Goal: Information Seeking & Learning: Learn about a topic

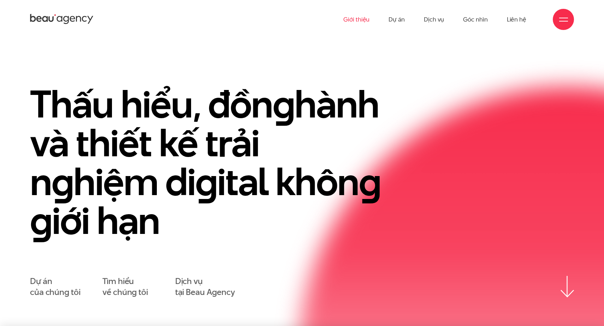
click at [370, 19] on link "Giới thiệu" at bounding box center [356, 19] width 26 height 39
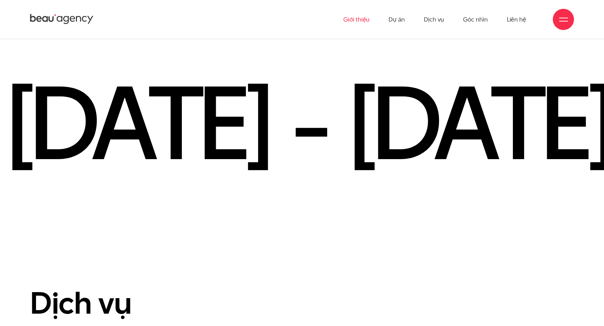
scroll to position [1212, 0]
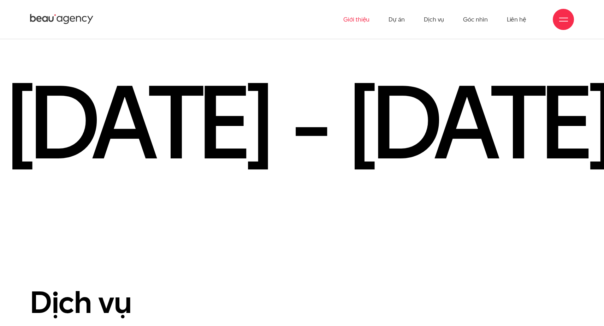
drag, startPoint x: 365, startPoint y: 123, endPoint x: 253, endPoint y: 134, distance: 113.2
click at [253, 134] on div "[DATE] - [DATE] -" at bounding box center [302, 122] width 604 height 95
click at [271, 222] on section "2012 - 2020 - 2012 Beau Creative thành lập 2012 Chúng tôi gia nhập thị trường, …" at bounding box center [302, 136] width 604 height 212
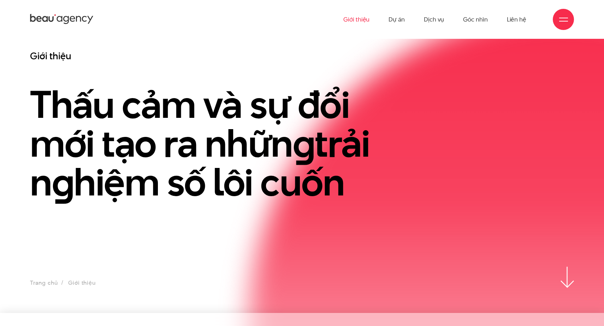
scroll to position [9, 0]
click at [437, 21] on link "Dịch vụ" at bounding box center [434, 19] width 20 height 39
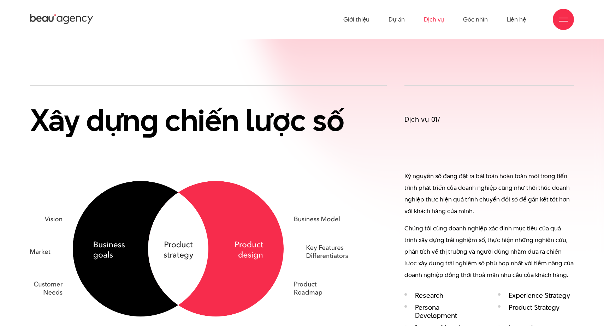
scroll to position [337, 0]
